Goal: Information Seeking & Learning: Learn about a topic

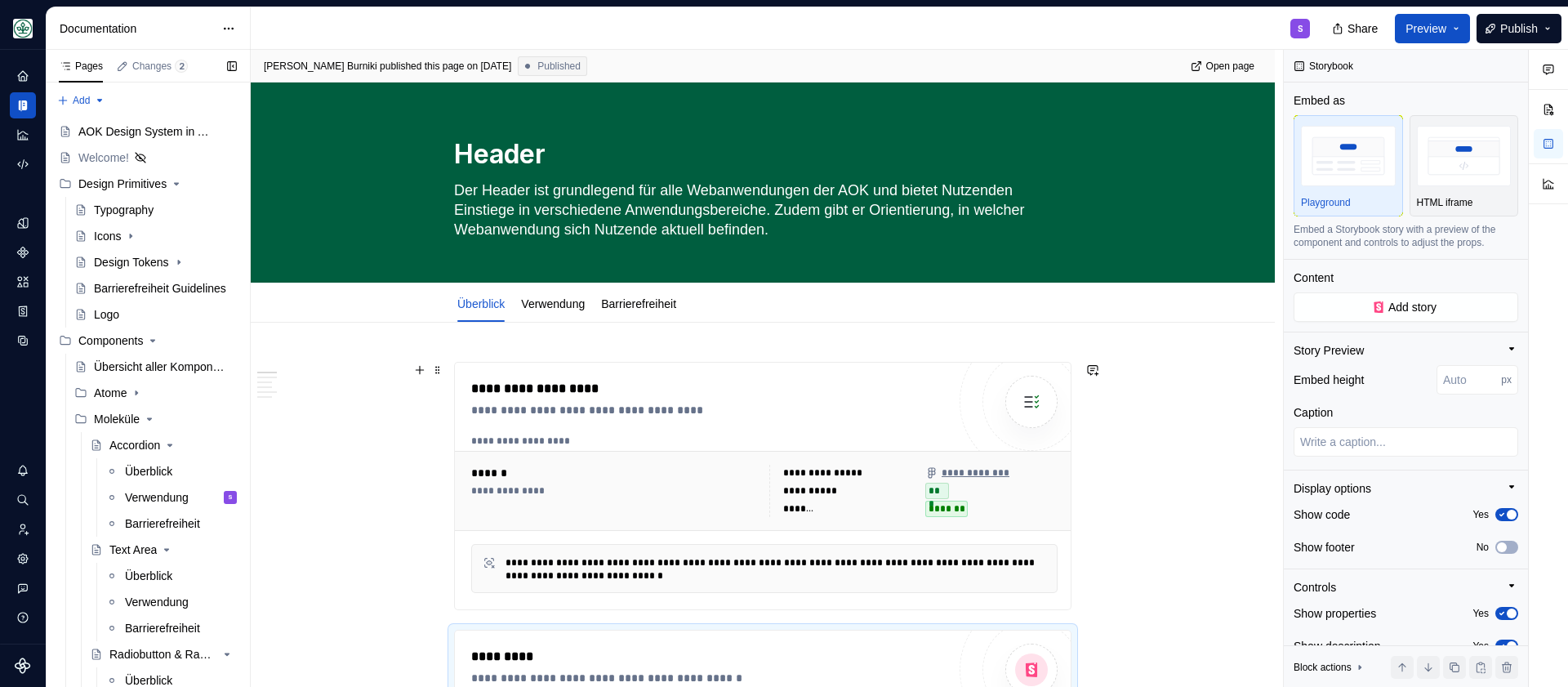
type textarea "*"
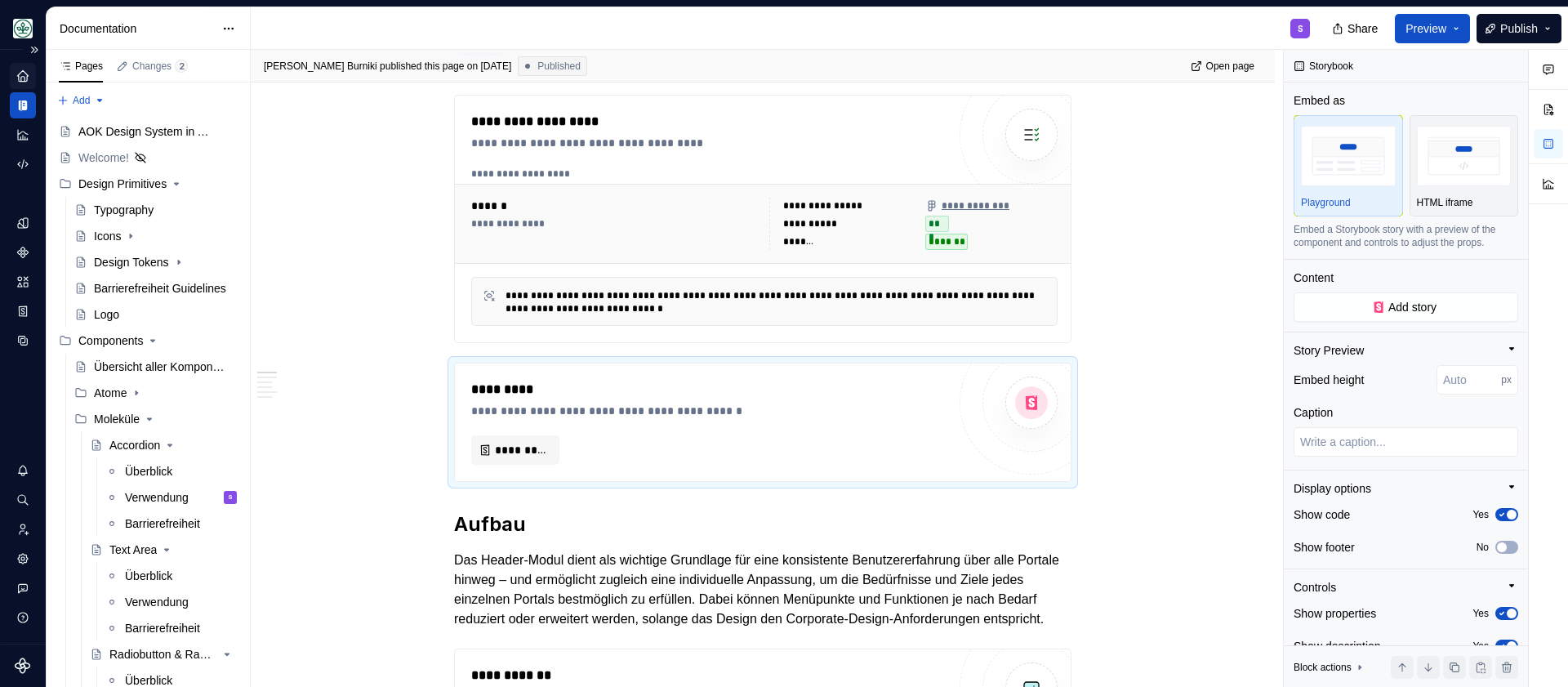
click at [13, 78] on div "Home" at bounding box center [23, 76] width 26 height 26
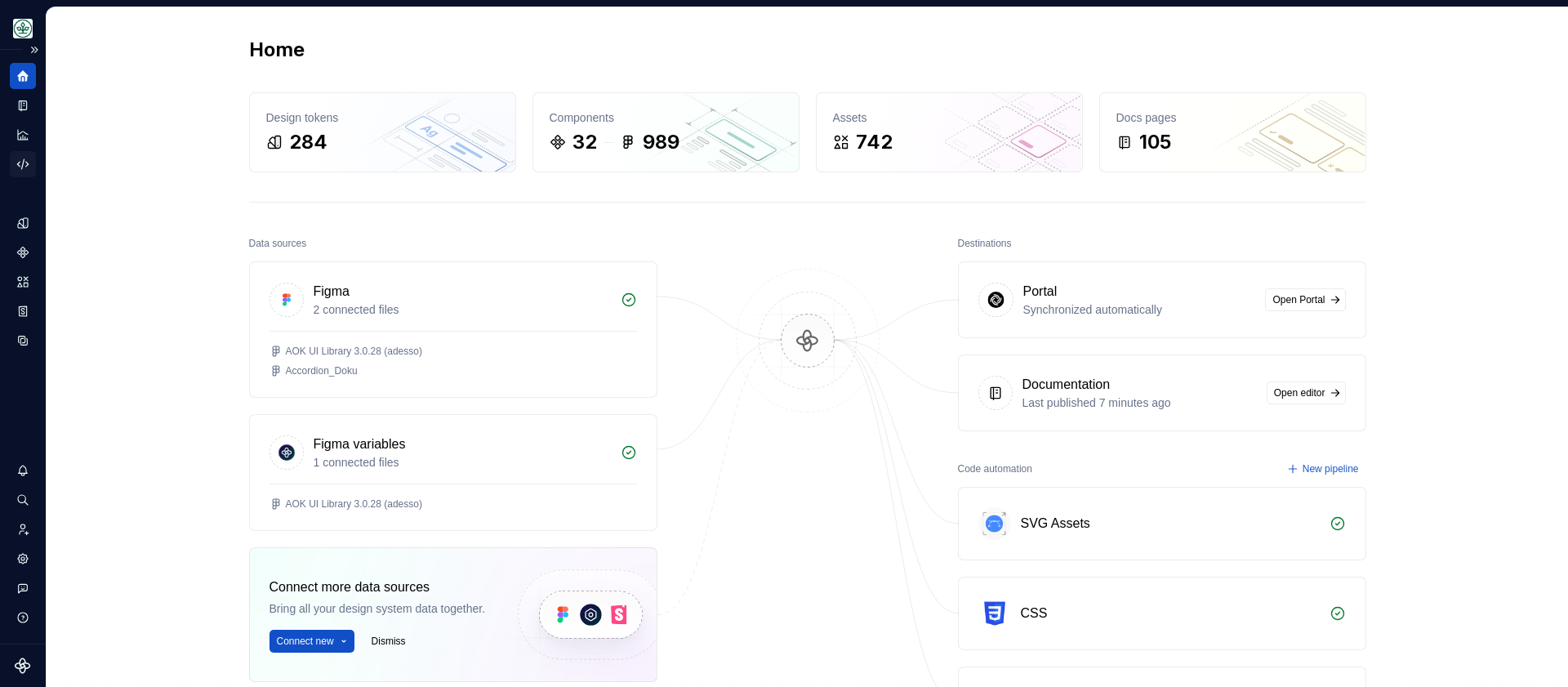
click at [18, 160] on icon "Code automation" at bounding box center [22, 164] width 14 height 14
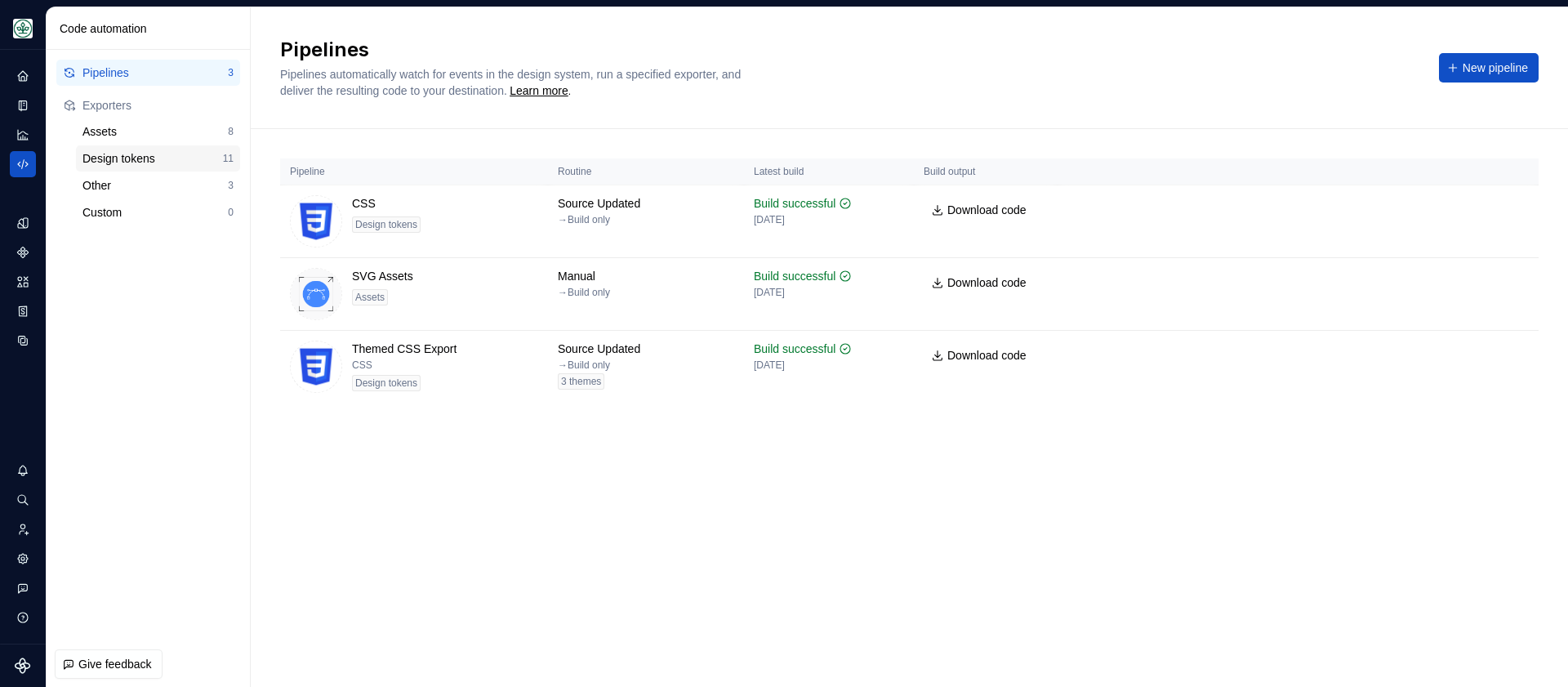
click at [145, 156] on div "Design tokens" at bounding box center [153, 158] width 141 height 16
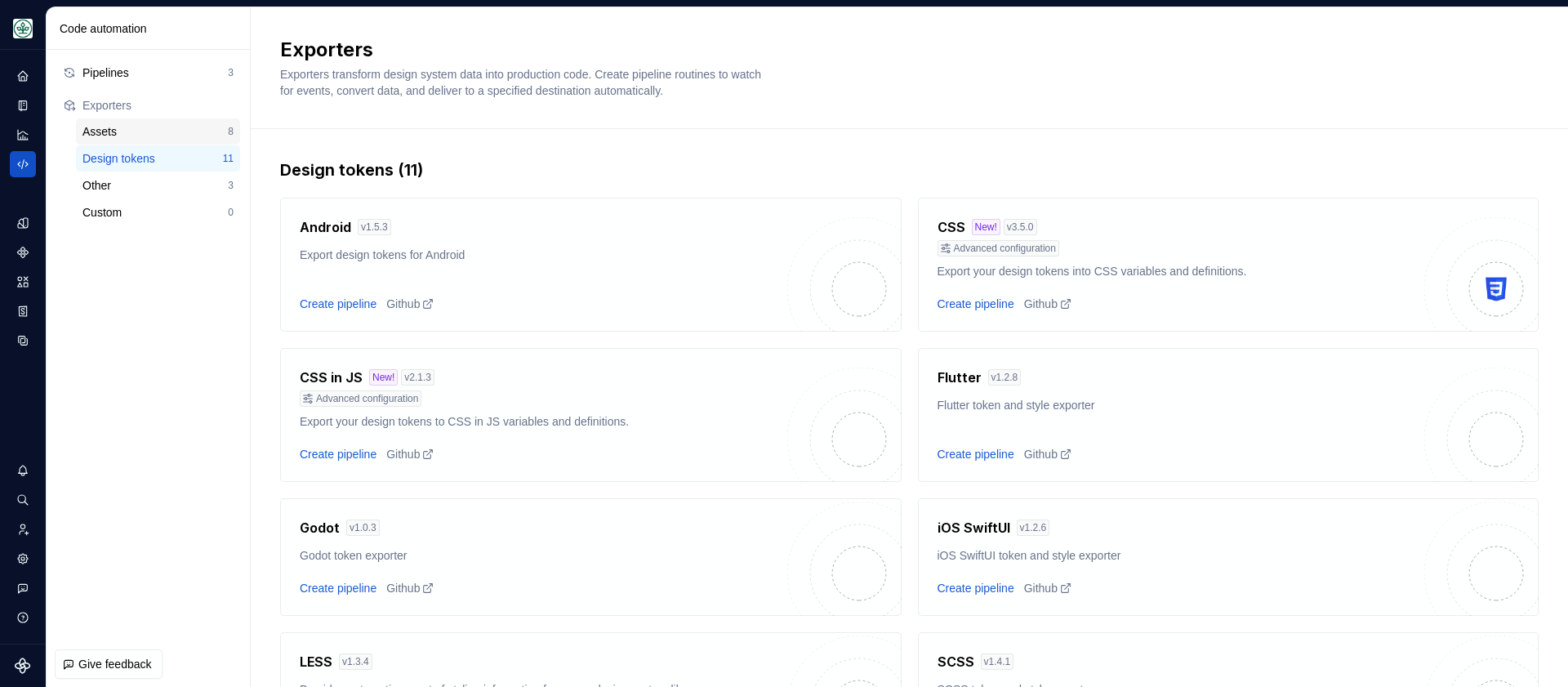
click at [136, 123] on div "Assets" at bounding box center [155, 131] width 146 height 16
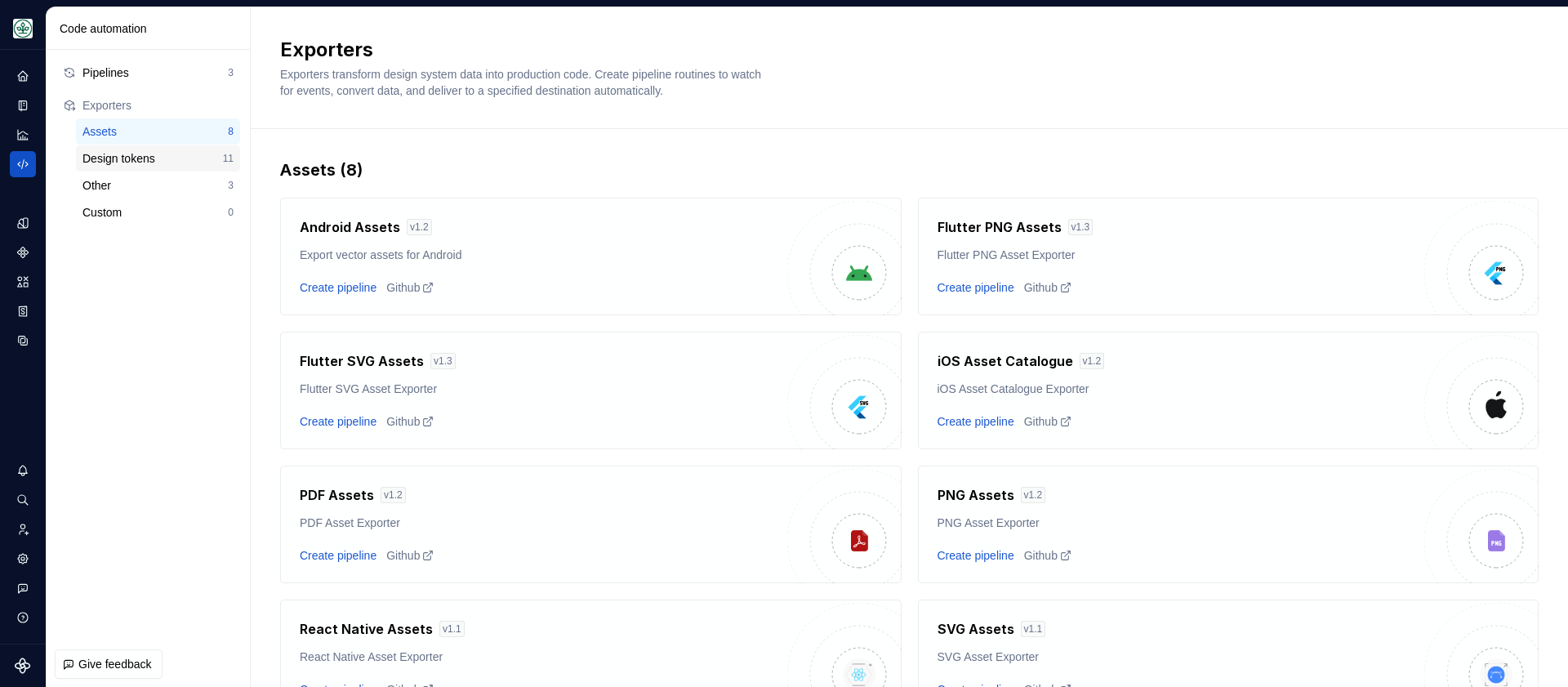
click at [124, 162] on div "Design tokens" at bounding box center [153, 158] width 141 height 16
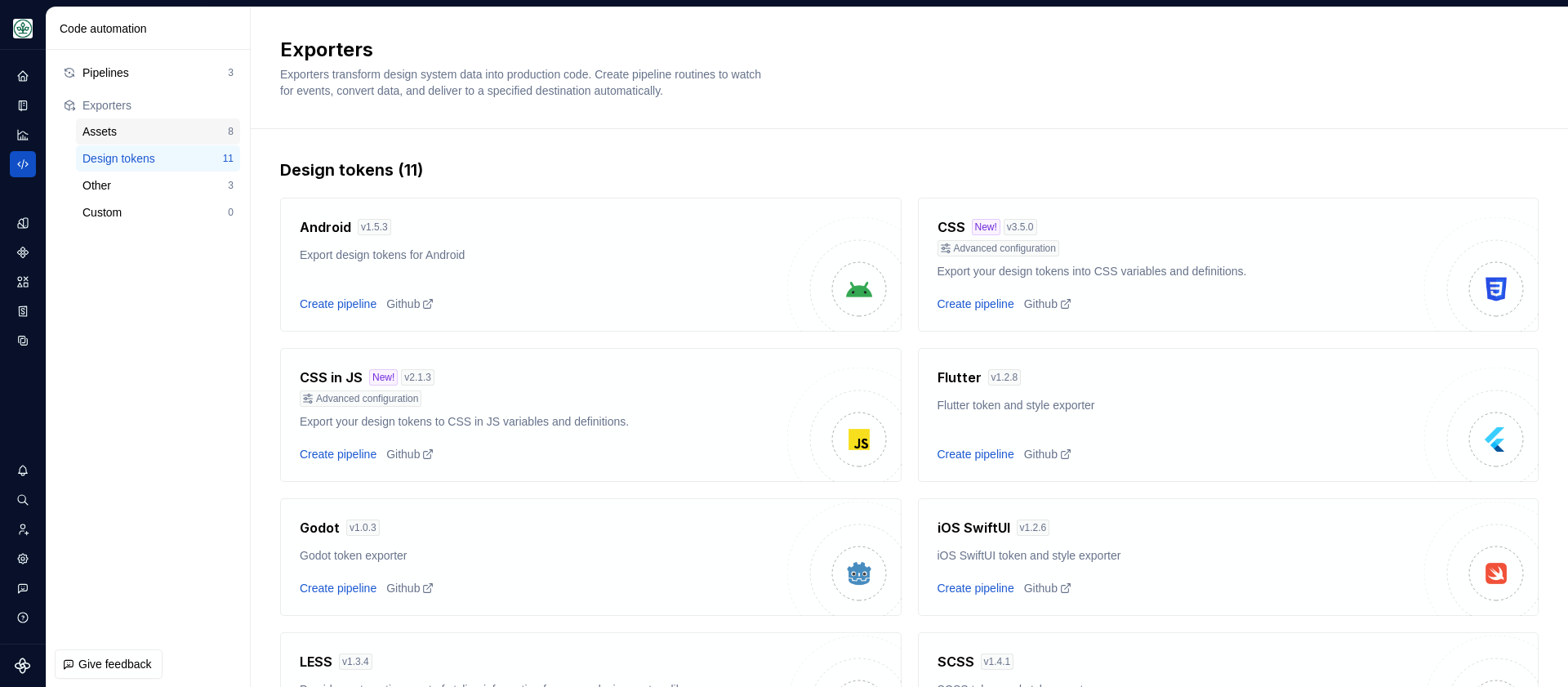
click at [114, 134] on div "Assets" at bounding box center [155, 131] width 146 height 16
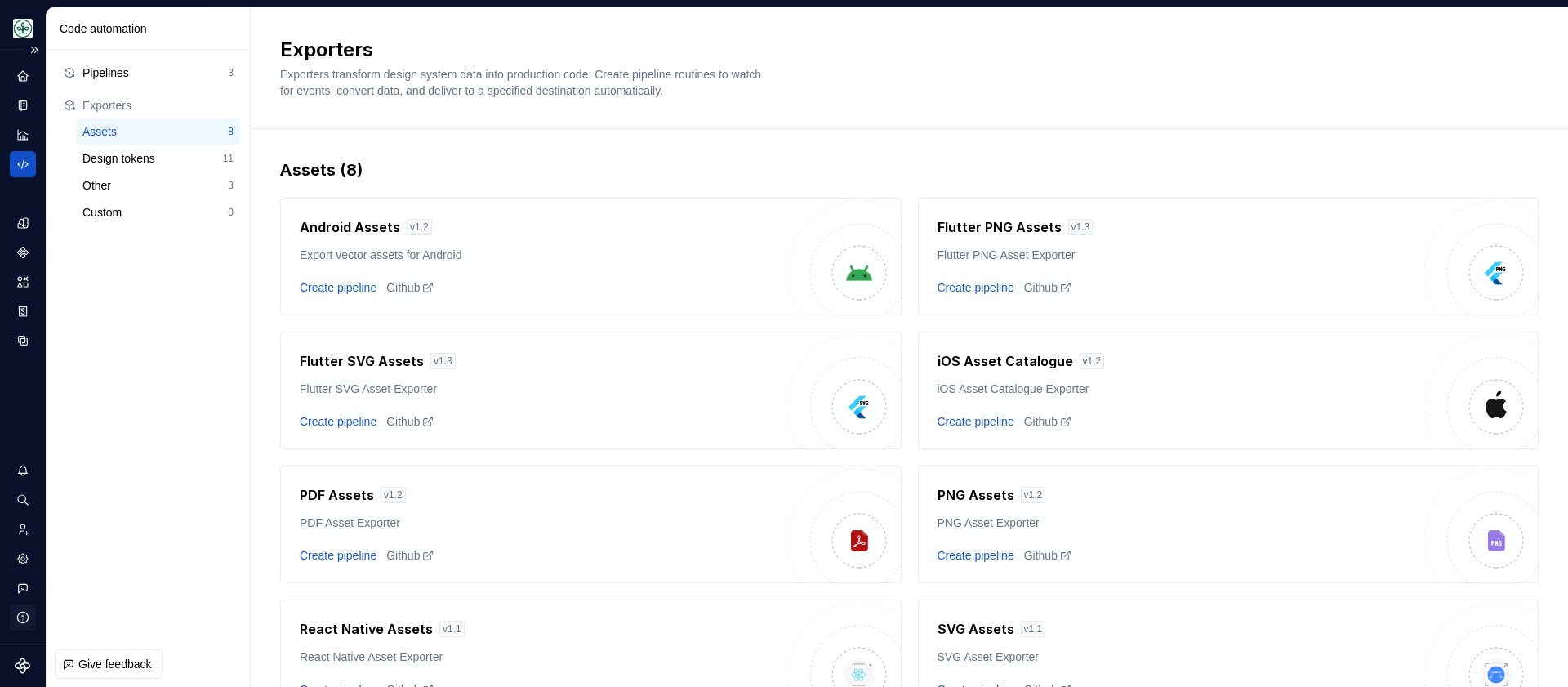
click at [24, 619] on icon "button" at bounding box center [22, 617] width 14 height 14
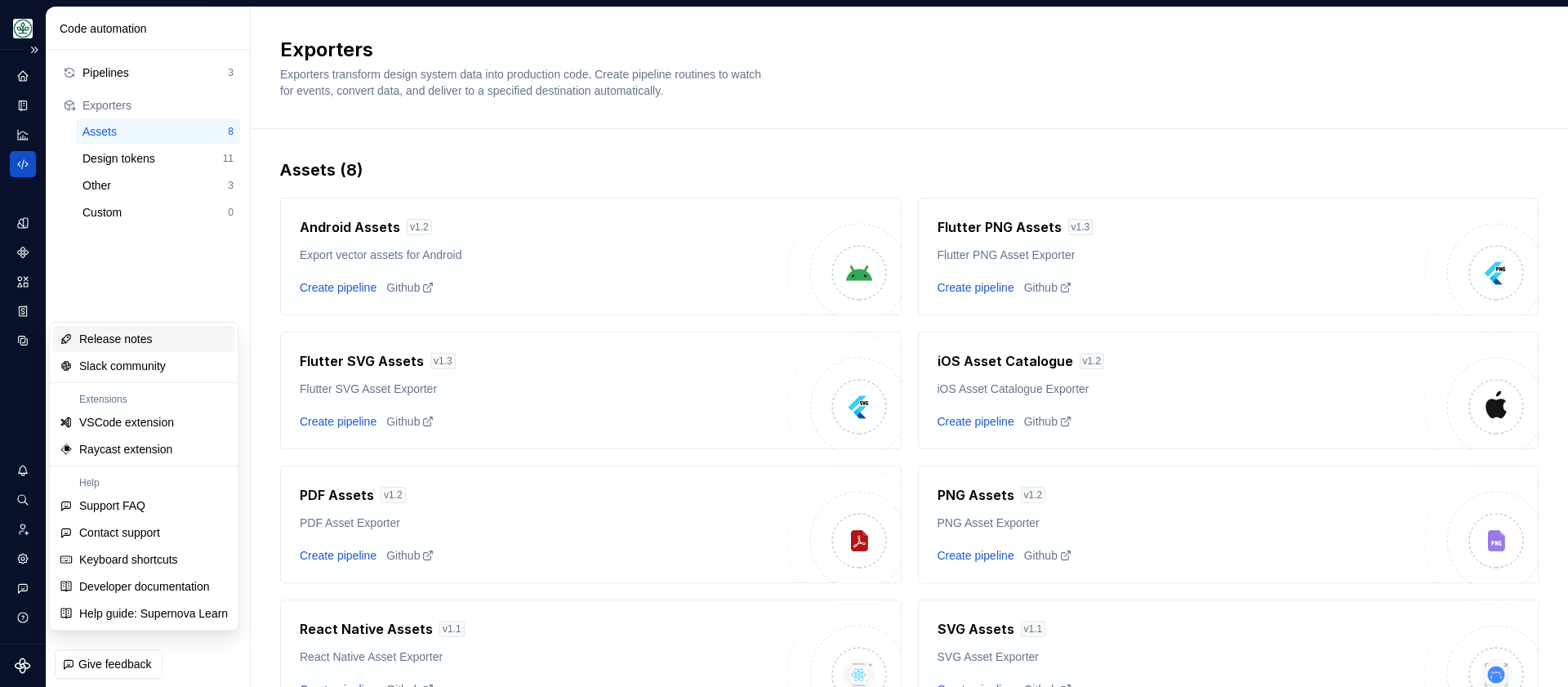
click at [28, 427] on div "Design system data" at bounding box center [23, 346] width 45 height 594
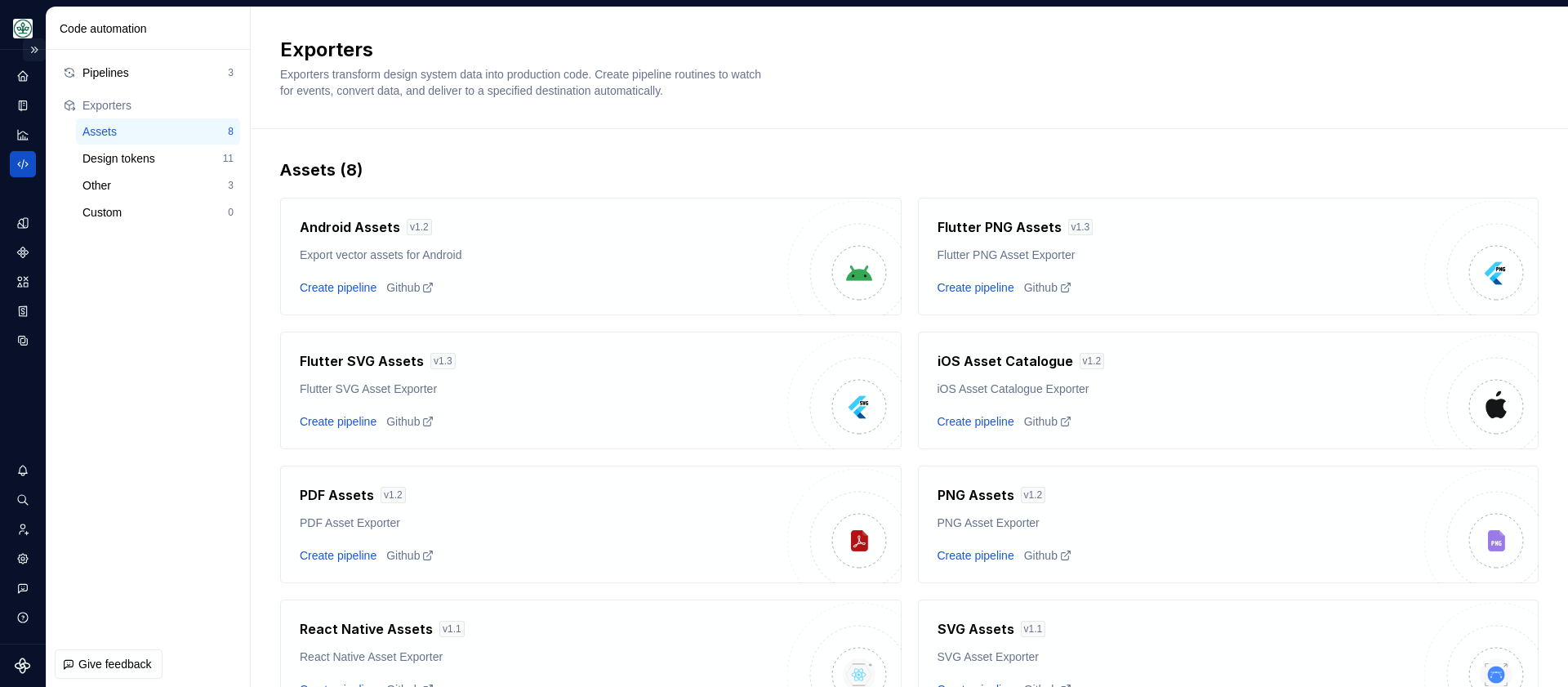
click at [35, 44] on button "Expand sidebar" at bounding box center [34, 50] width 23 height 23
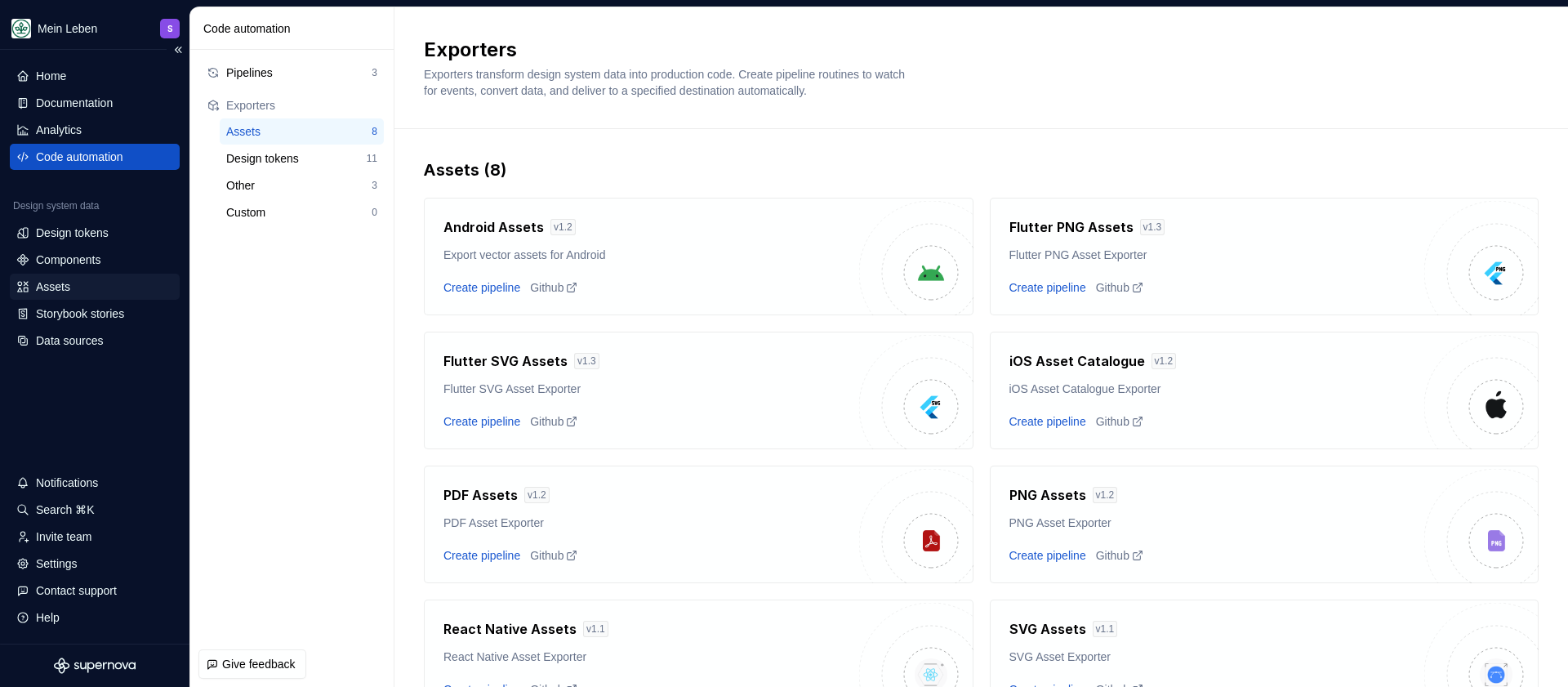
click at [65, 287] on div "Assets" at bounding box center [53, 286] width 35 height 16
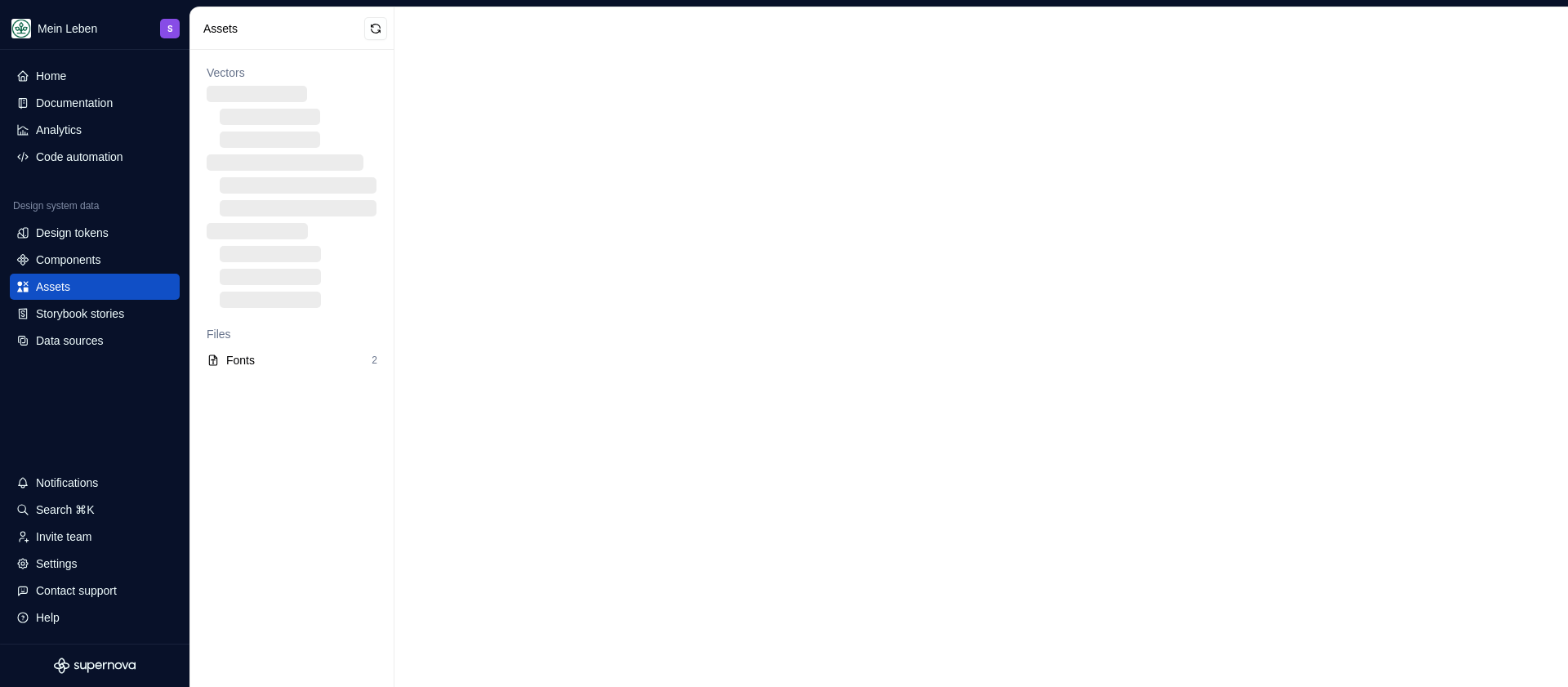
click at [306, 18] on div "Assets" at bounding box center [292, 29] width 204 height 42
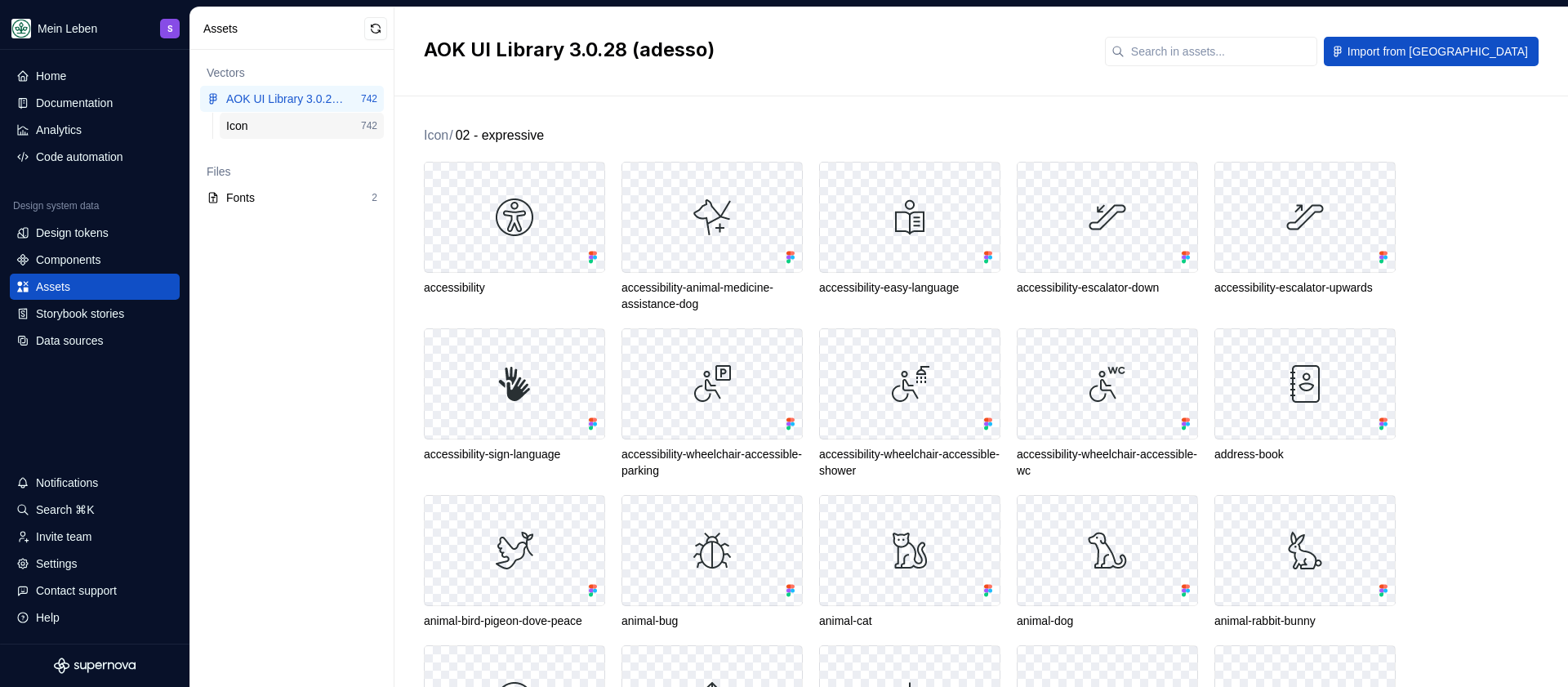
click at [237, 127] on div "Icon" at bounding box center [239, 126] width 28 height 16
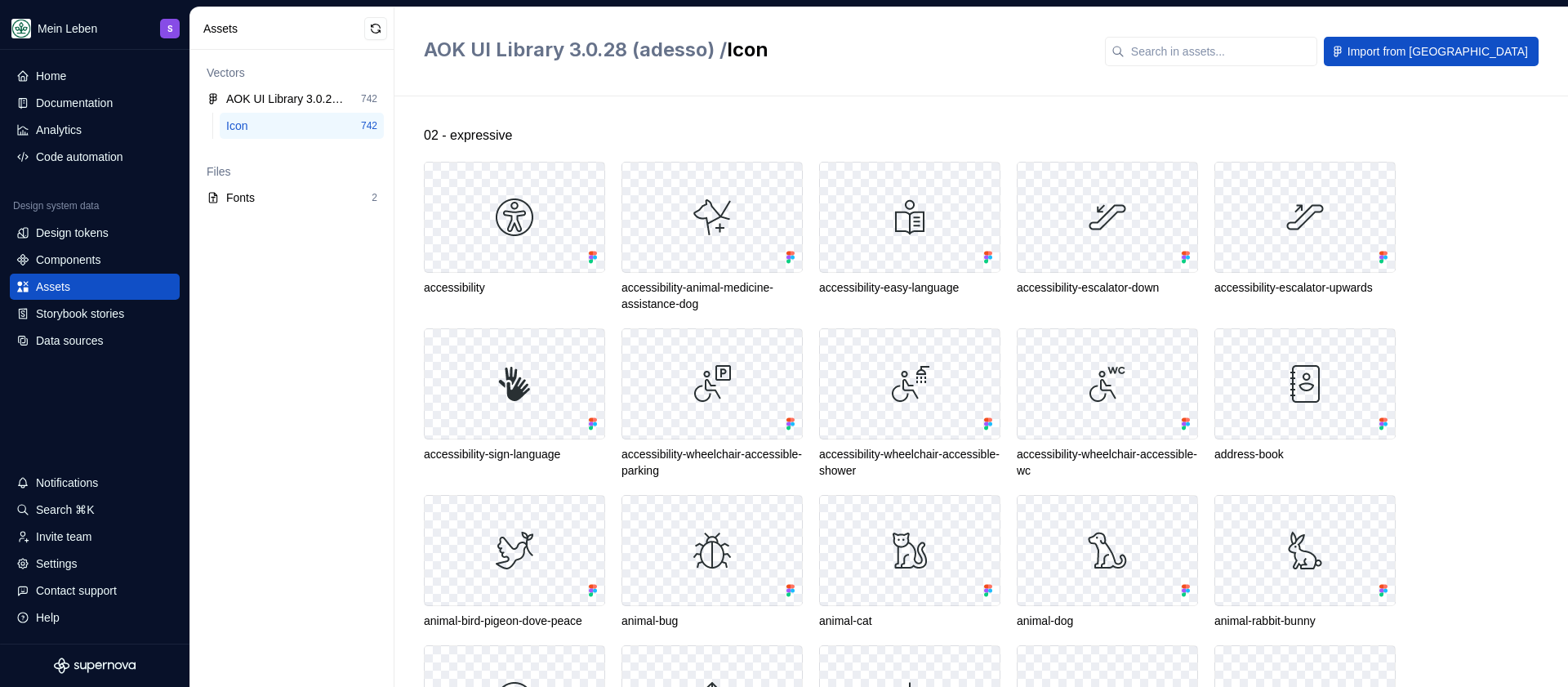
click at [586, 122] on div "02 - expressive accessibility accessibility-animal-medicine-assistance-dog acce…" at bounding box center [996, 391] width 1144 height 591
click at [245, 206] on div "Fonts 2" at bounding box center [292, 197] width 184 height 26
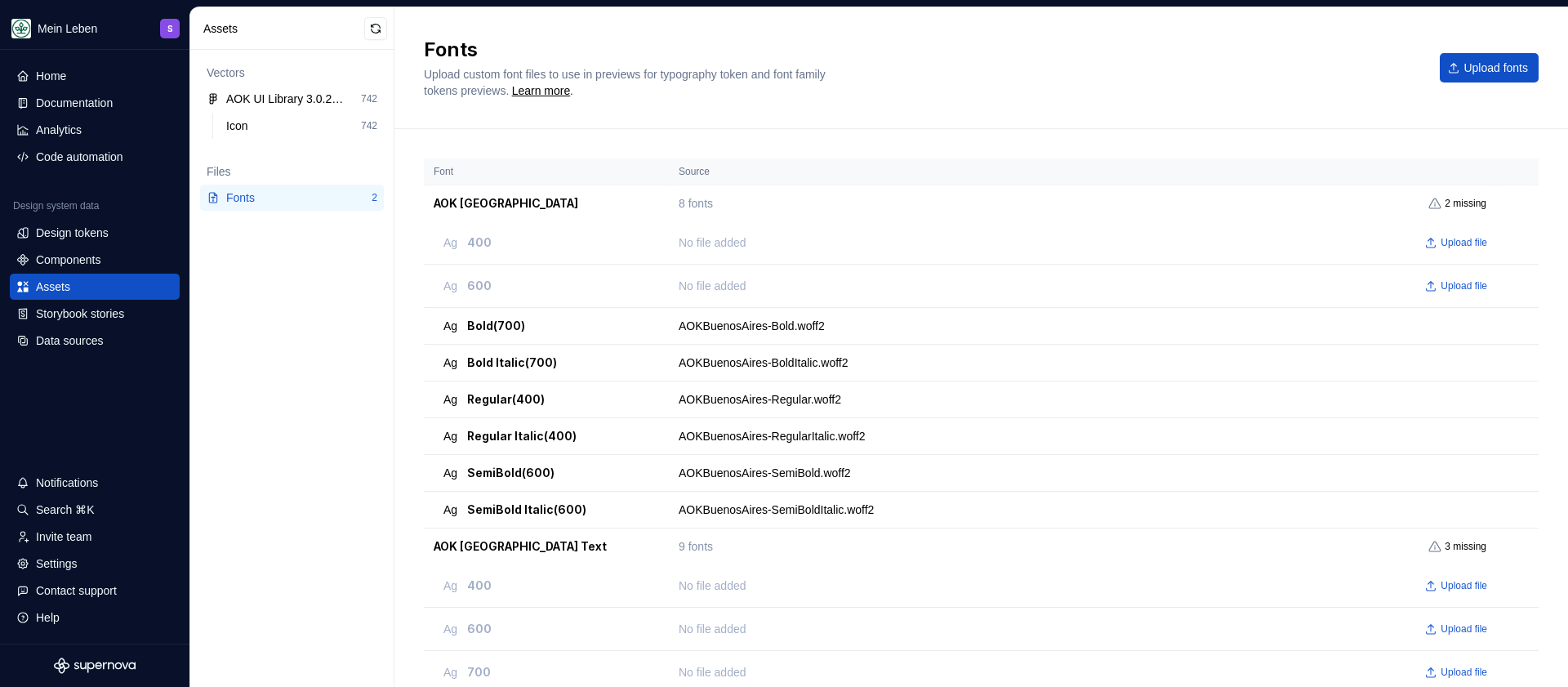
click at [732, 129] on div "Font Source AOK [GEOGRAPHIC_DATA] 8 fonts 2 missing Ag 400 No file added Upload…" at bounding box center [981, 469] width 1115 height 679
click at [85, 257] on div "Components" at bounding box center [68, 260] width 65 height 16
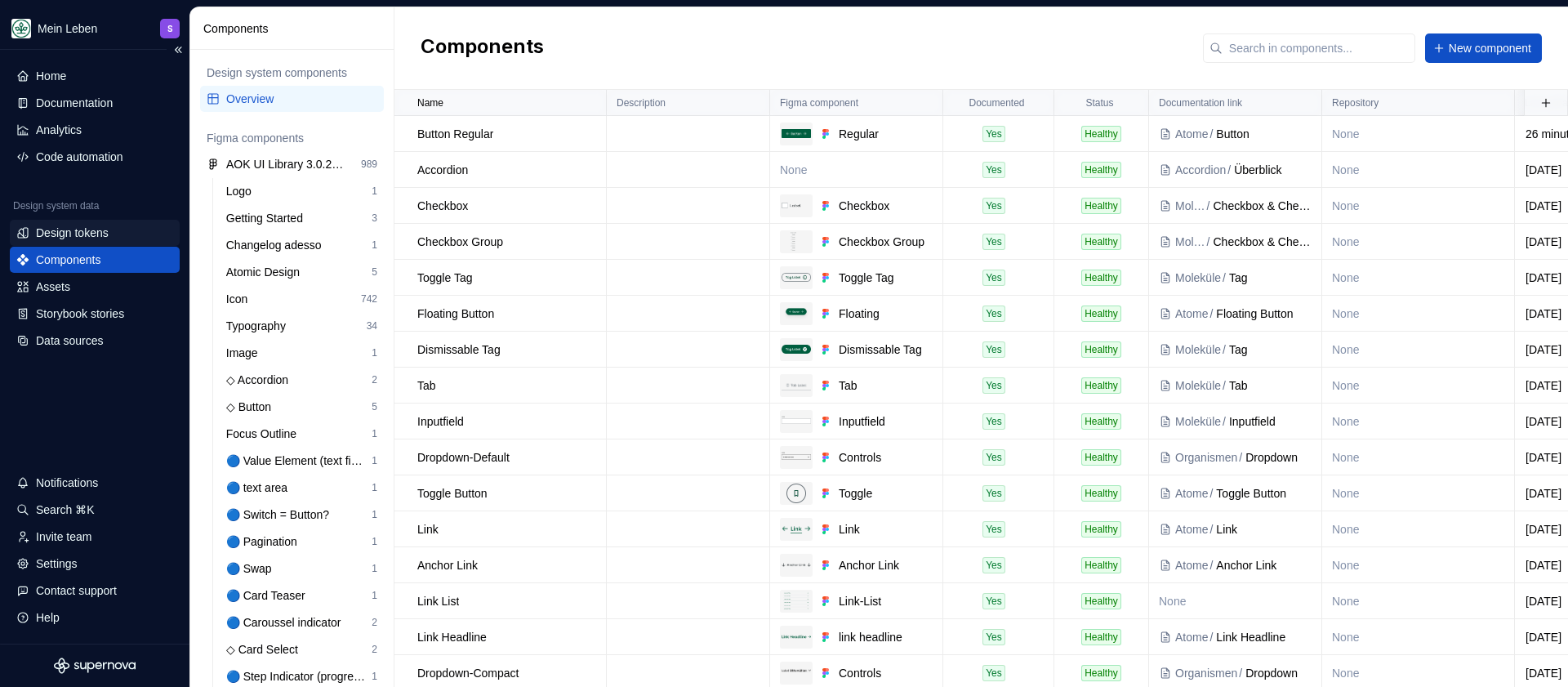
click at [89, 231] on div "Design tokens" at bounding box center [72, 233] width 72 height 16
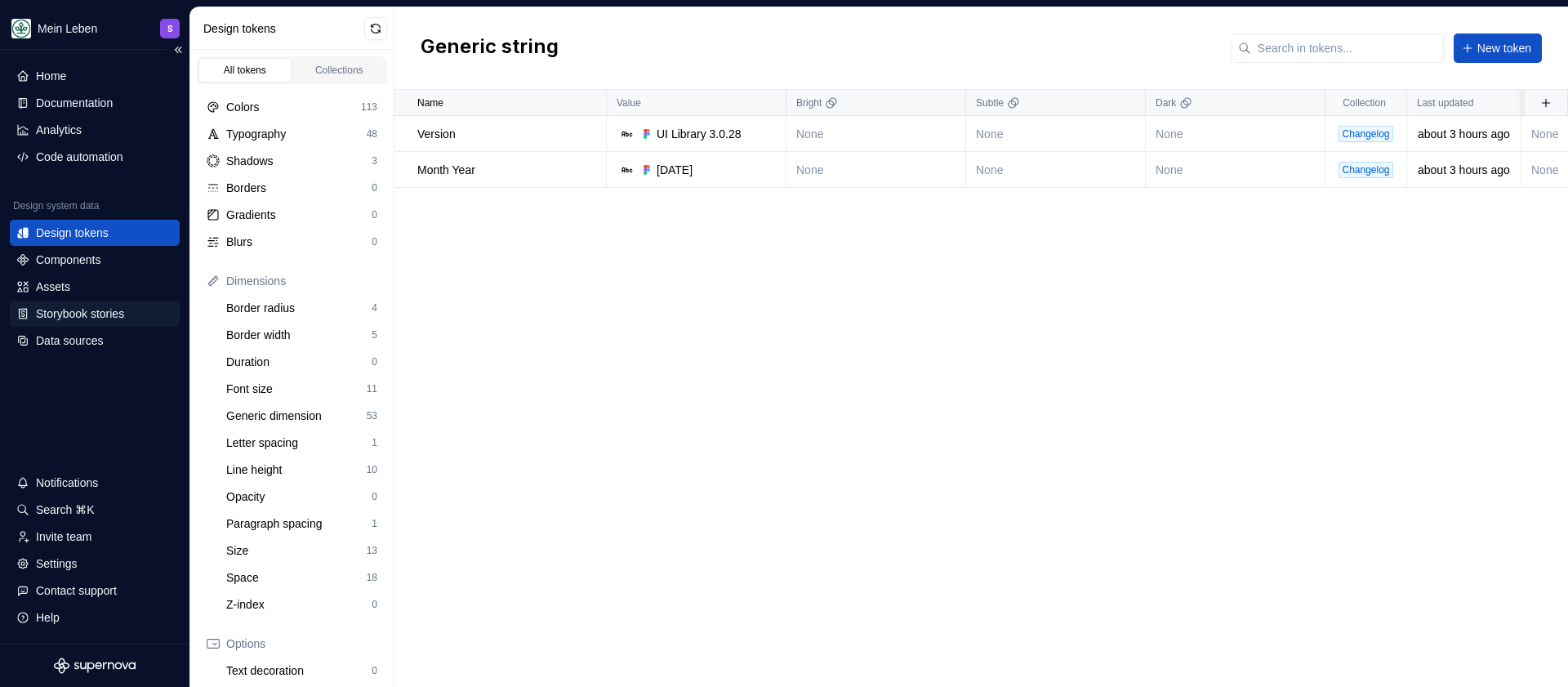
click at [71, 323] on div "Storybook stories" at bounding box center [95, 314] width 170 height 26
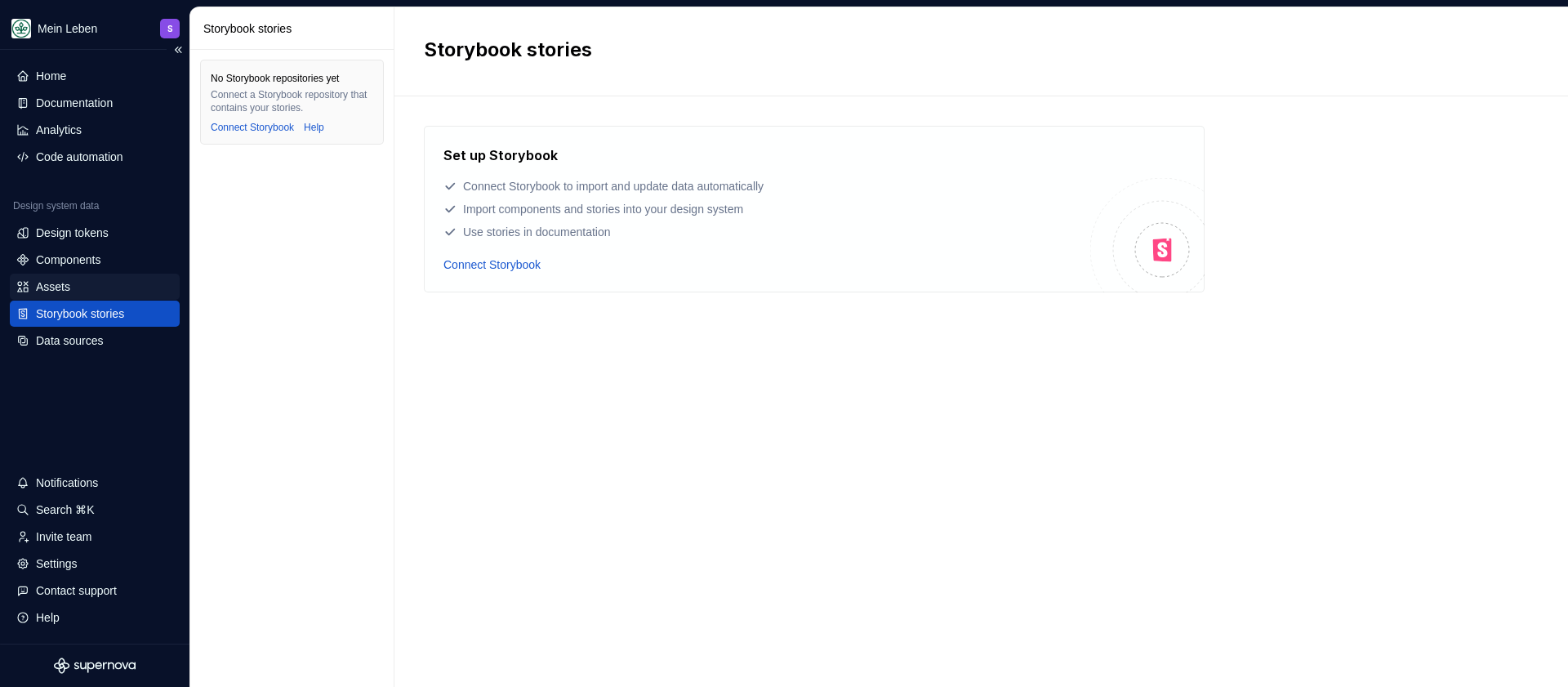
click at [45, 298] on div "Assets" at bounding box center [95, 287] width 170 height 26
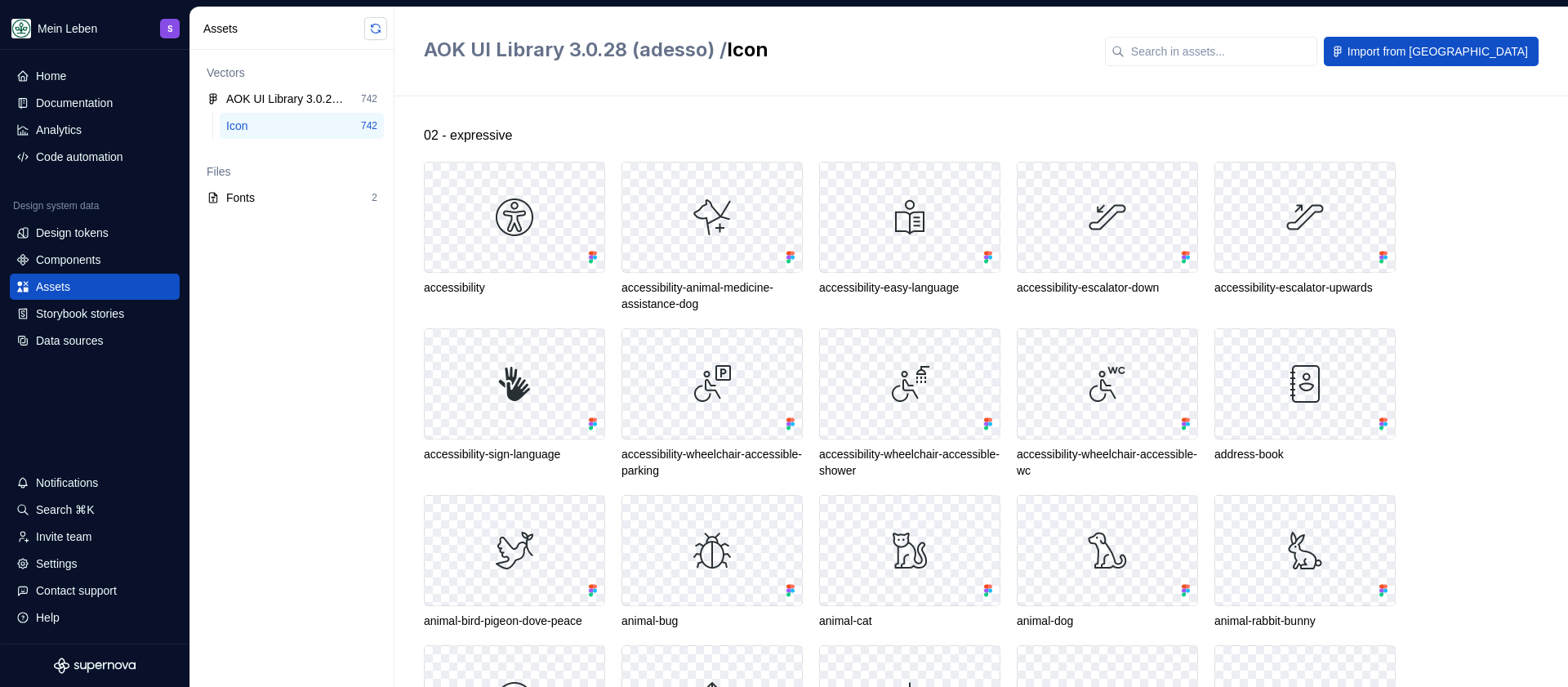
click at [378, 38] on button "button" at bounding box center [375, 28] width 23 height 23
click at [74, 153] on div "Code automation" at bounding box center [80, 156] width 88 height 16
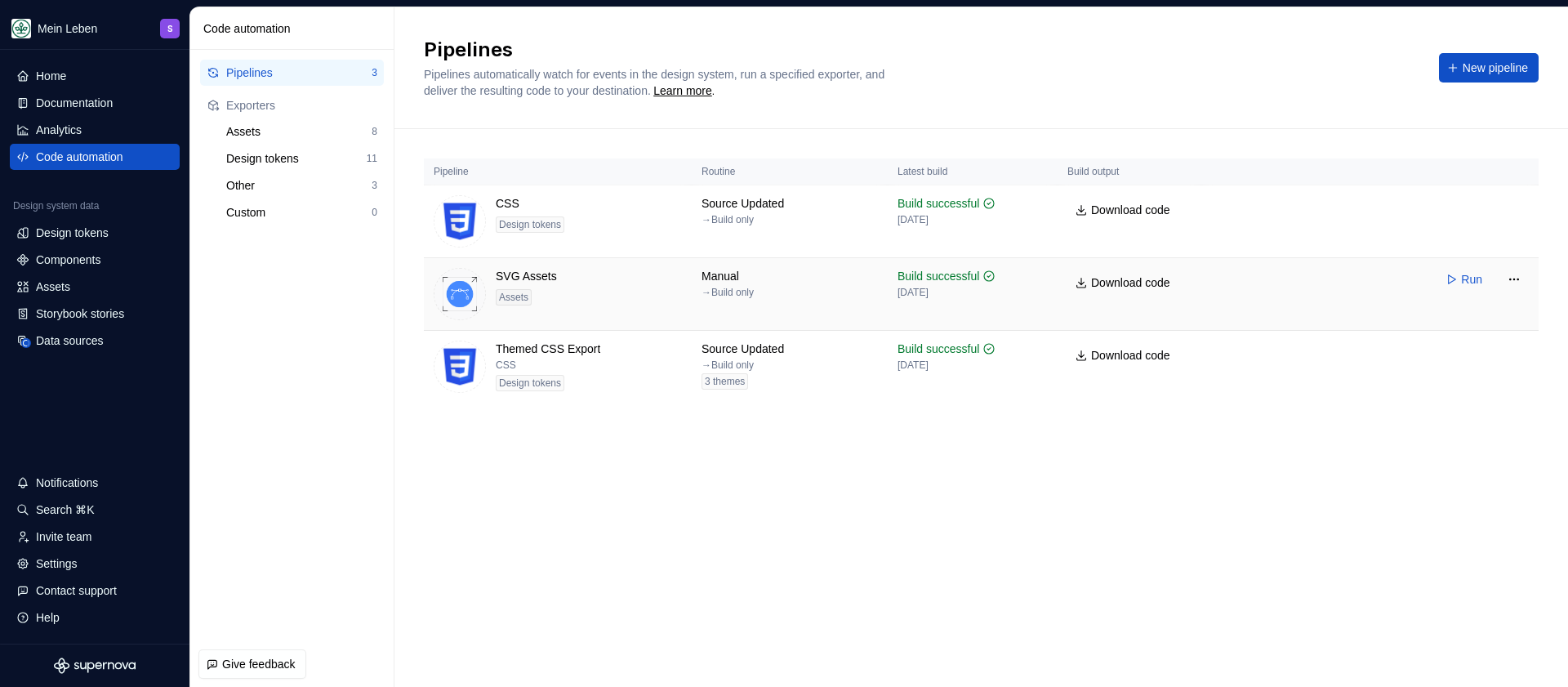
click at [529, 281] on div "SVG Assets" at bounding box center [526, 276] width 62 height 16
click at [1509, 283] on html "Mein Leben S Home Documentation Analytics Code automation Design system data De…" at bounding box center [784, 343] width 1568 height 687
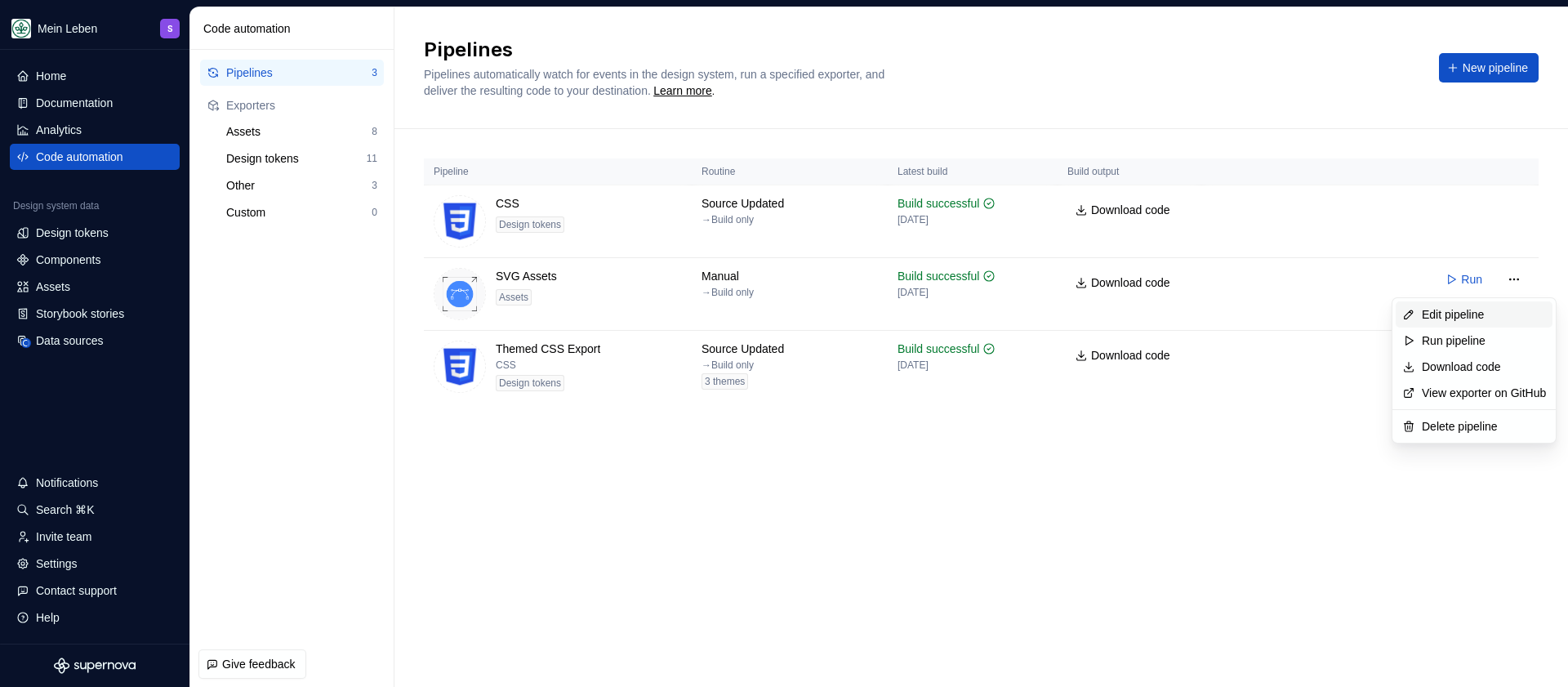
click at [1492, 308] on div "Edit pipeline" at bounding box center [1483, 314] width 124 height 16
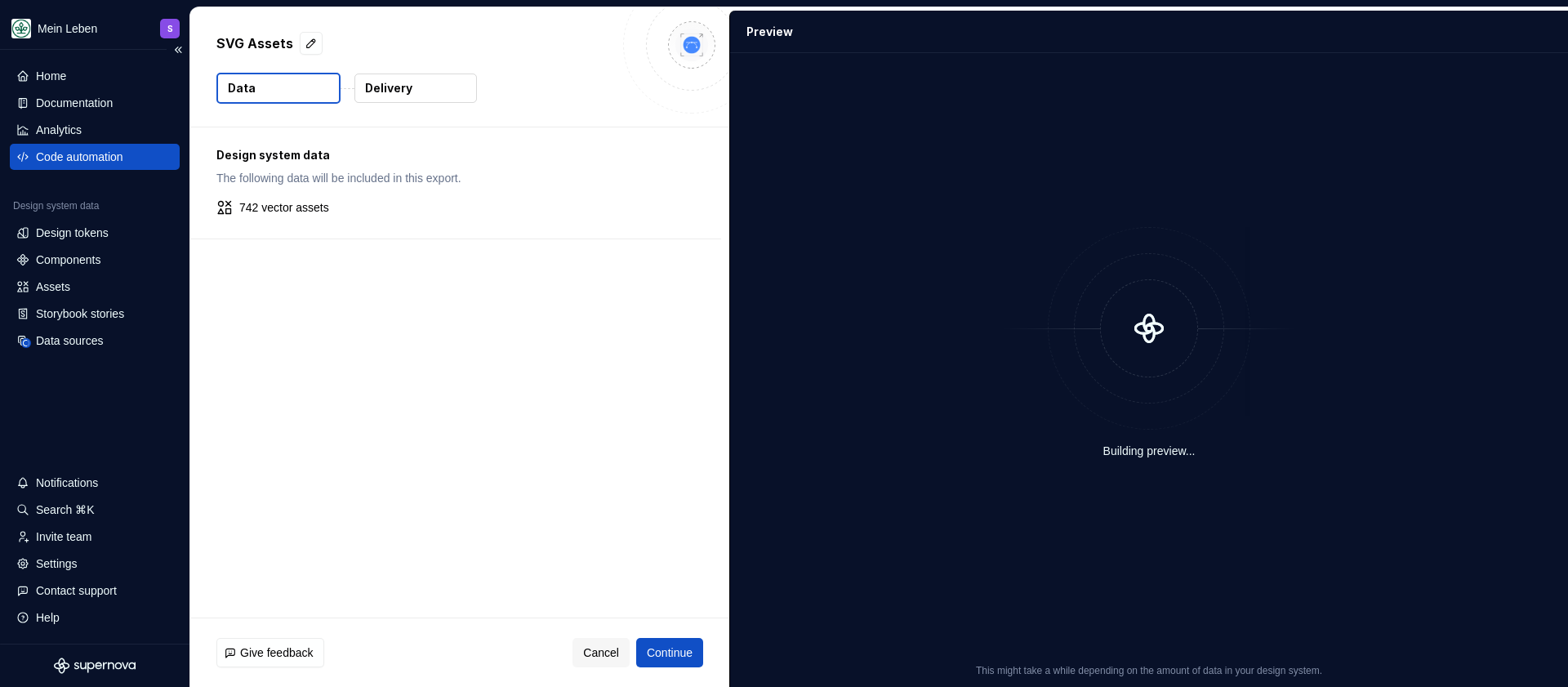
click at [75, 154] on div "Code automation" at bounding box center [80, 156] width 88 height 16
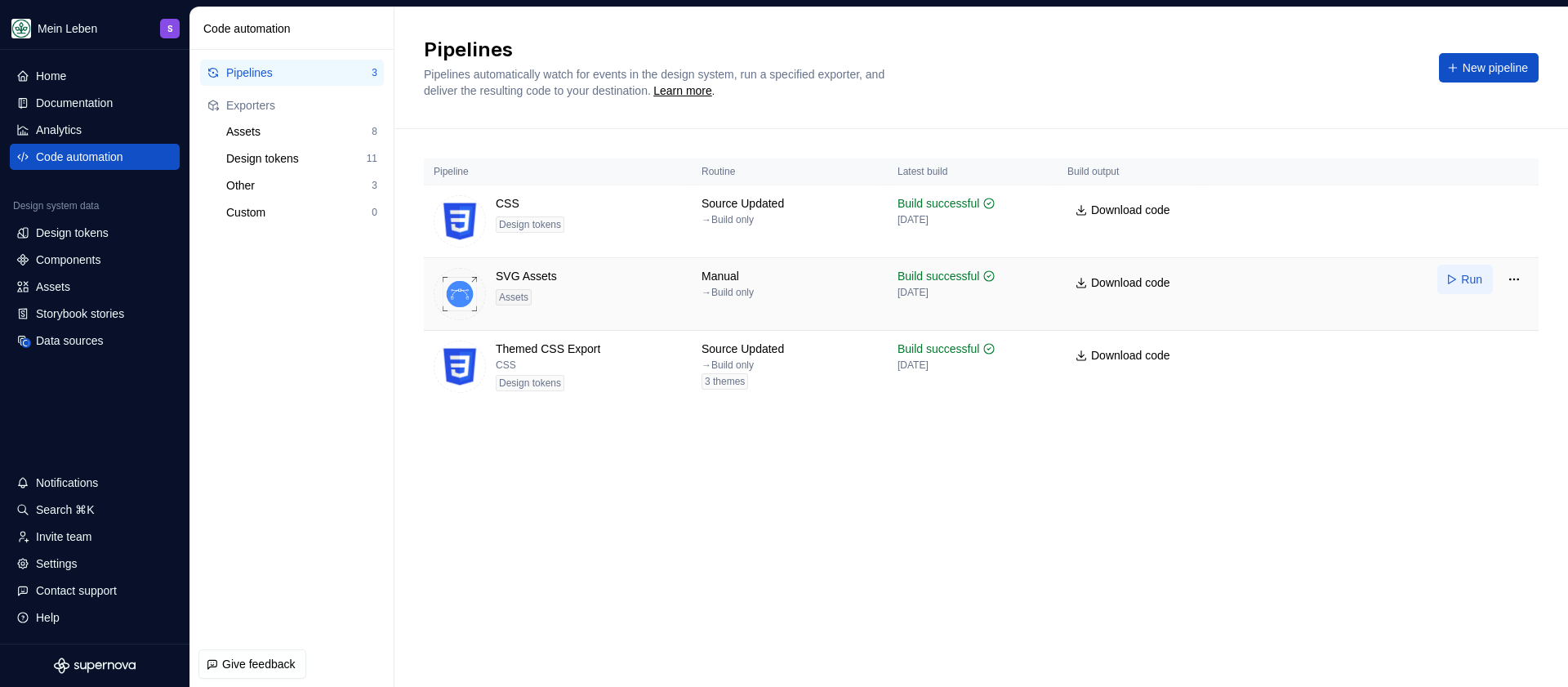
click at [1466, 281] on span "Run" at bounding box center [1471, 279] width 21 height 16
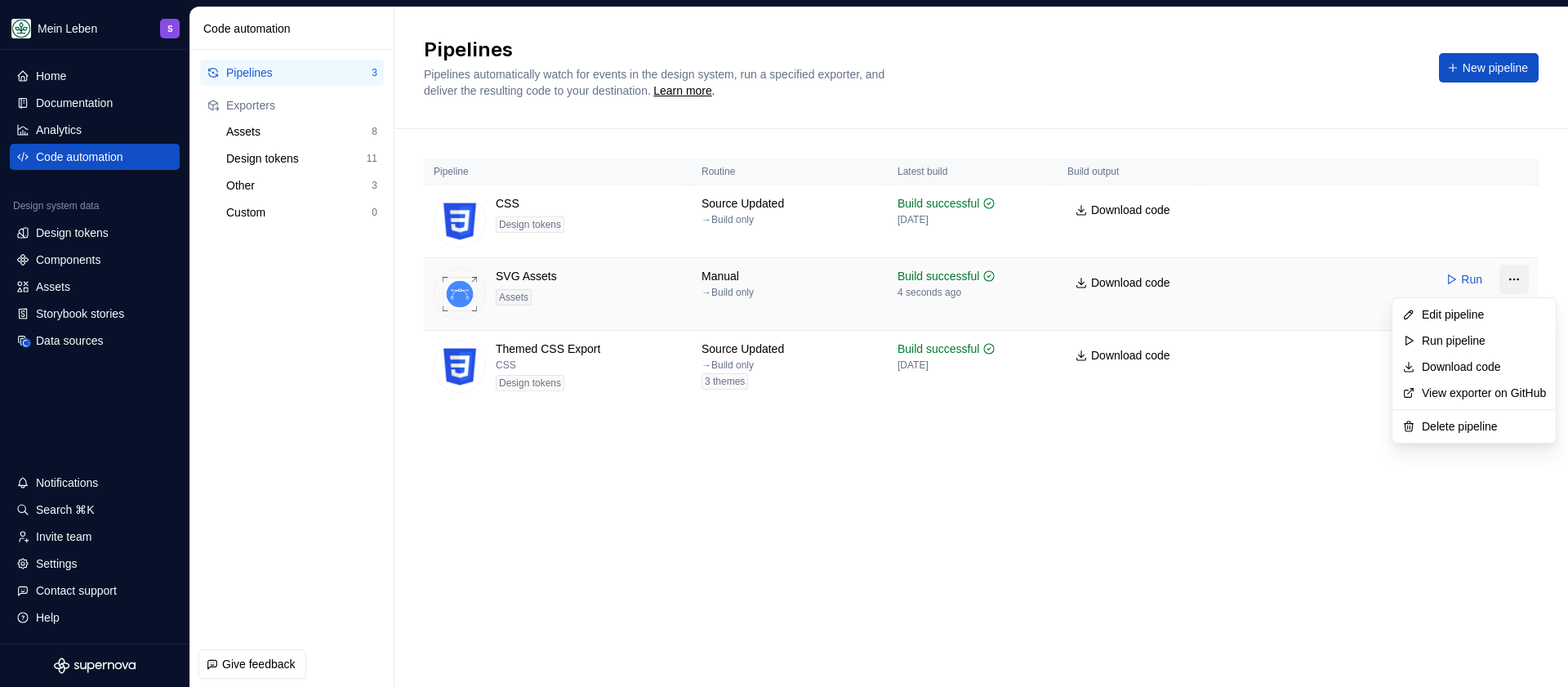
click at [1509, 279] on html "Mein Leben S Home Documentation Analytics Code automation Design system data De…" at bounding box center [784, 343] width 1568 height 687
click at [1480, 316] on div "Edit pipeline" at bounding box center [1483, 314] width 124 height 16
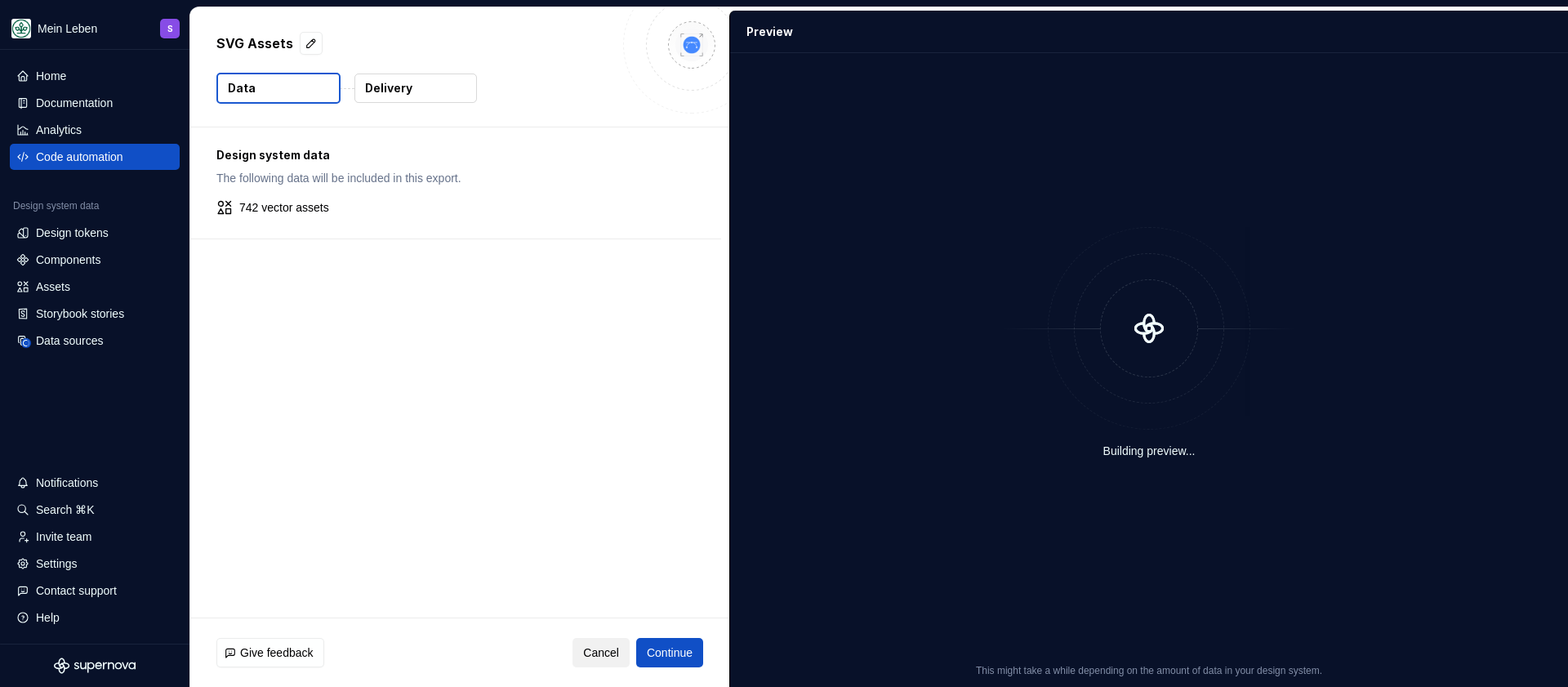
click at [601, 655] on span "Cancel" at bounding box center [601, 652] width 36 height 16
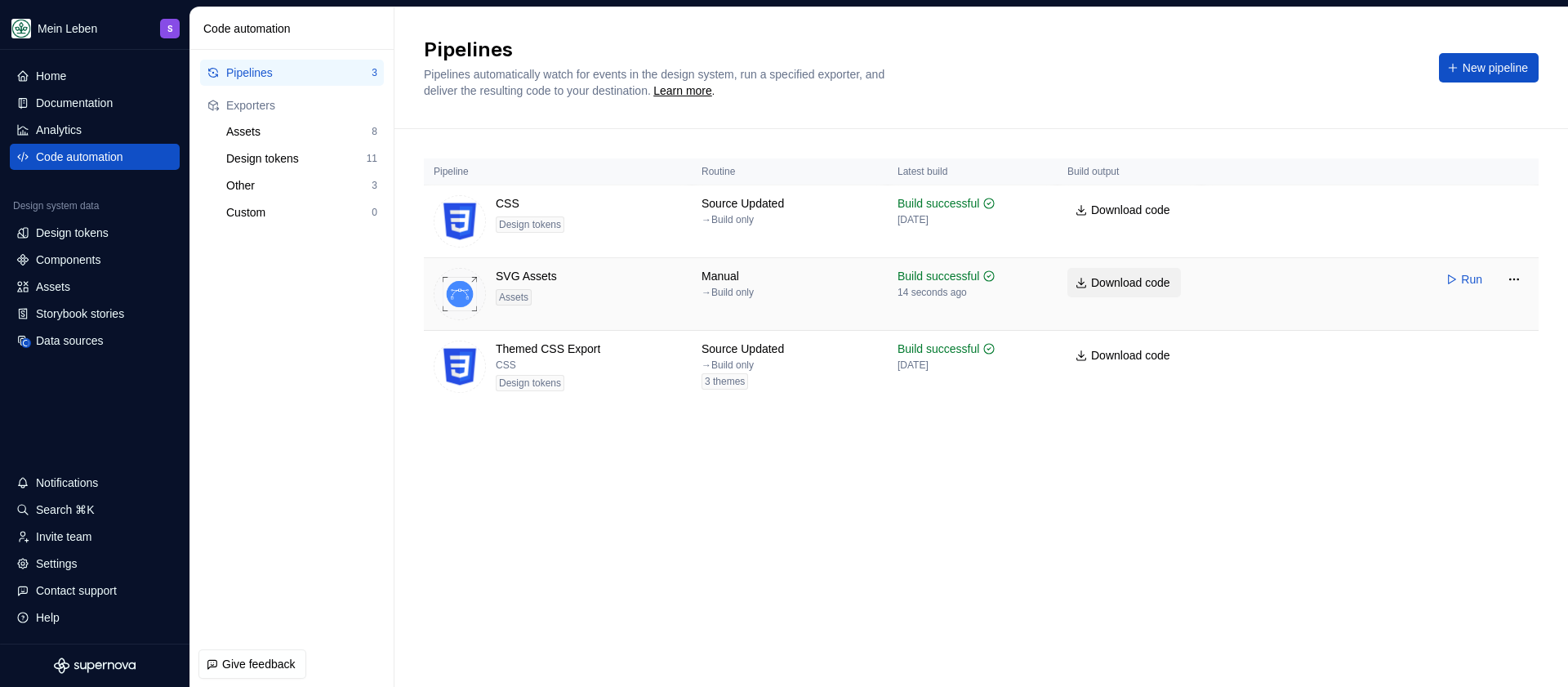
click at [1118, 283] on span "Download code" at bounding box center [1131, 282] width 79 height 16
click at [74, 286] on div "Assets" at bounding box center [94, 286] width 157 height 16
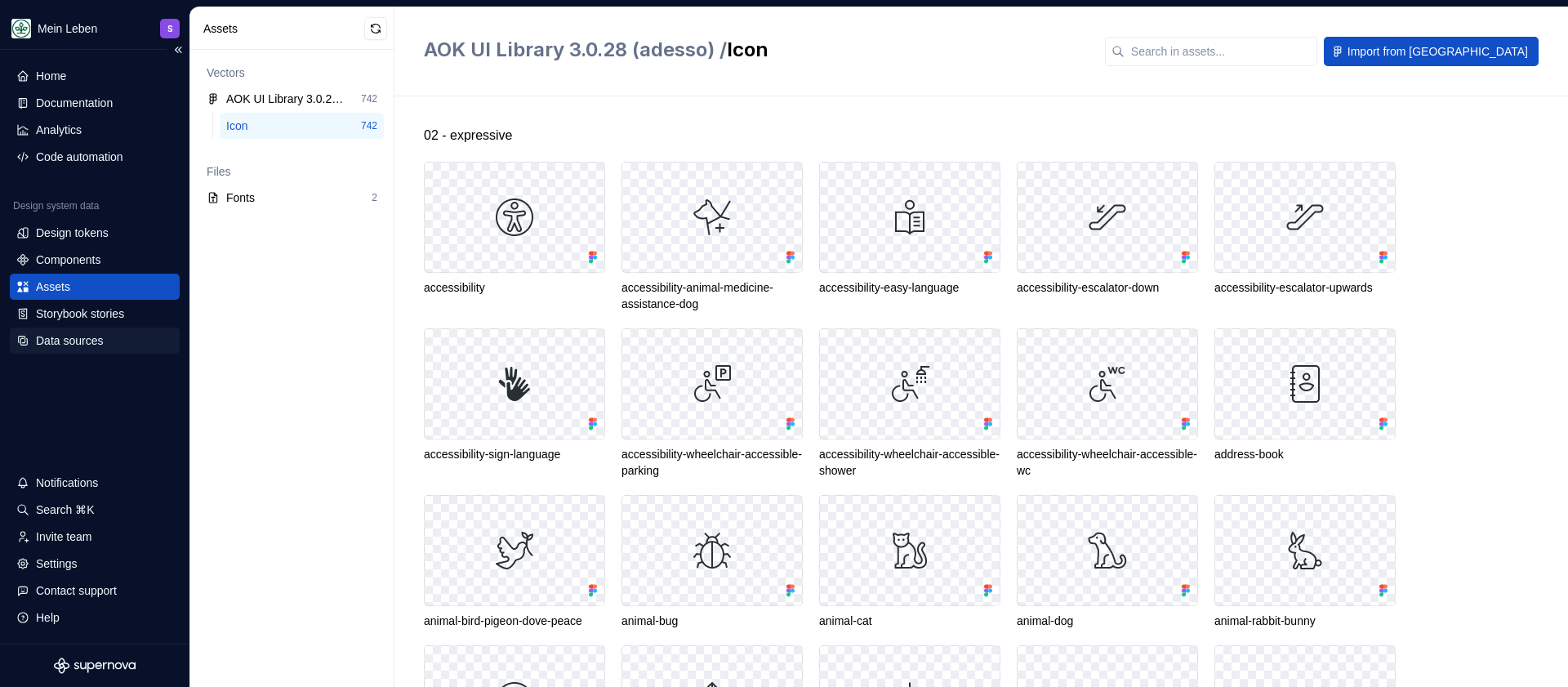
click at [76, 346] on div "Data sources" at bounding box center [69, 340] width 67 height 16
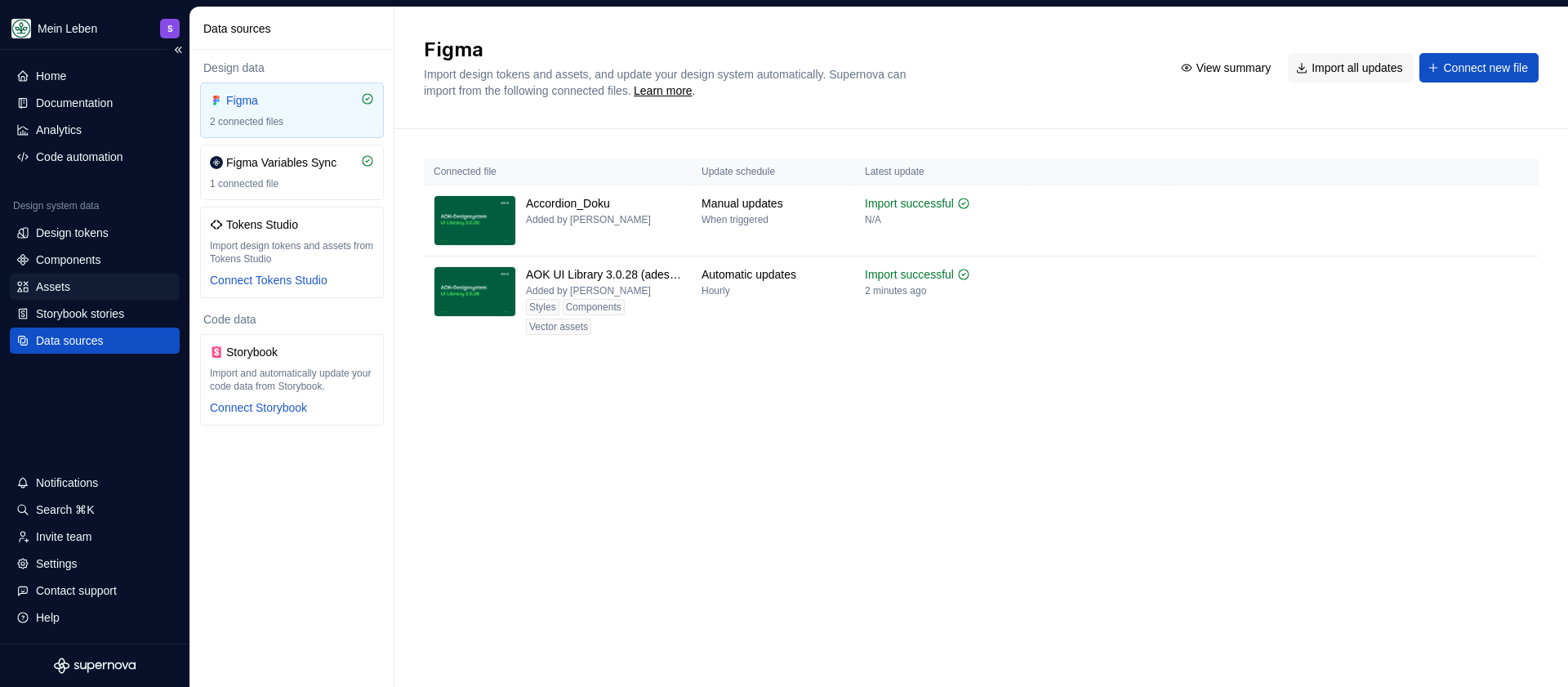
click at [76, 294] on div "Assets" at bounding box center [94, 286] width 157 height 16
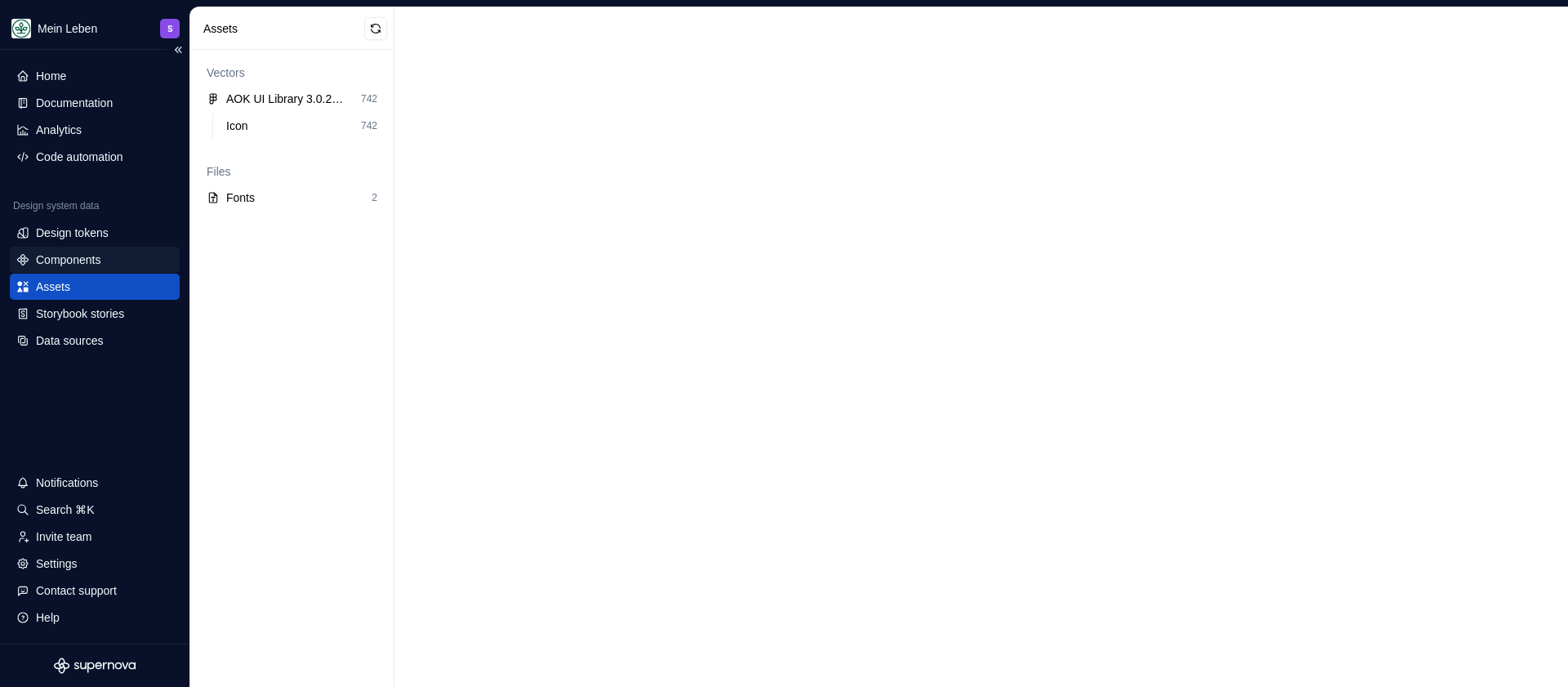
click at [80, 257] on div "Components" at bounding box center [68, 260] width 65 height 16
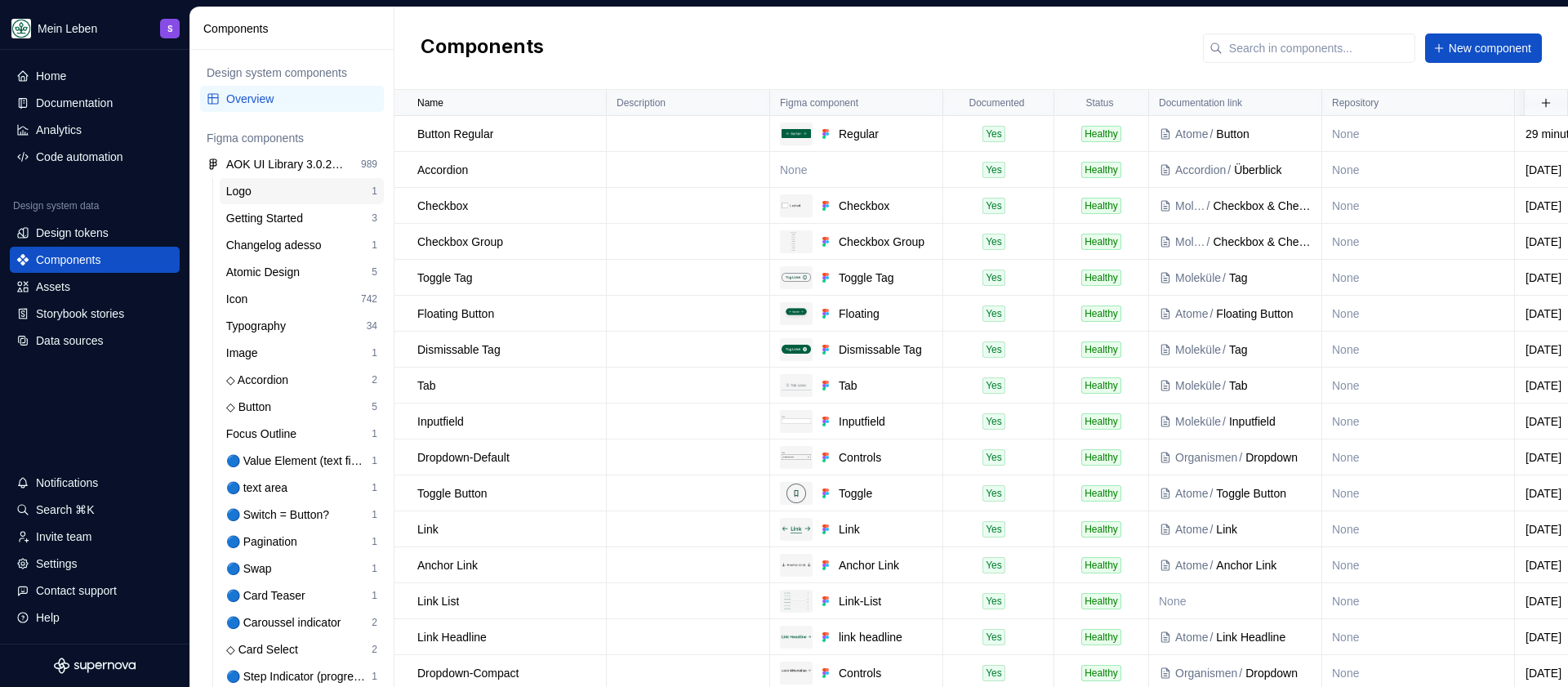
click at [265, 195] on div "Logo" at bounding box center [298, 191] width 146 height 16
